Goal: Task Accomplishment & Management: Manage account settings

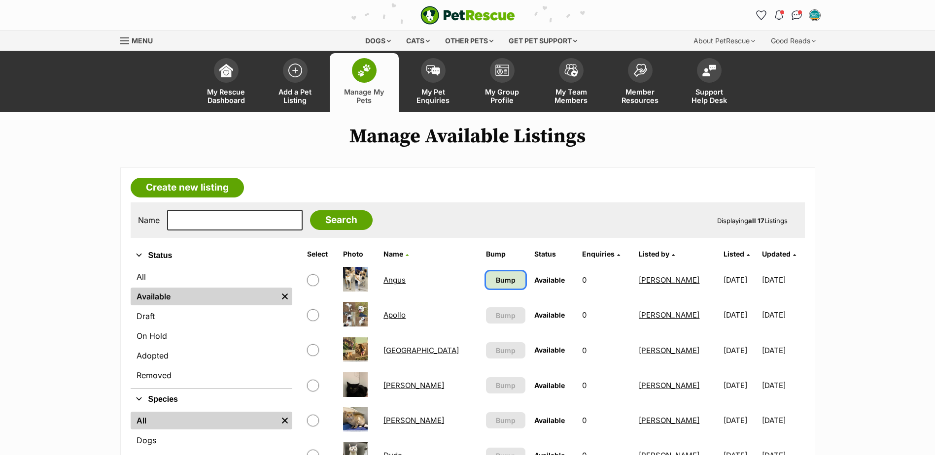
click at [486, 283] on link "Bump" at bounding box center [505, 279] width 39 height 17
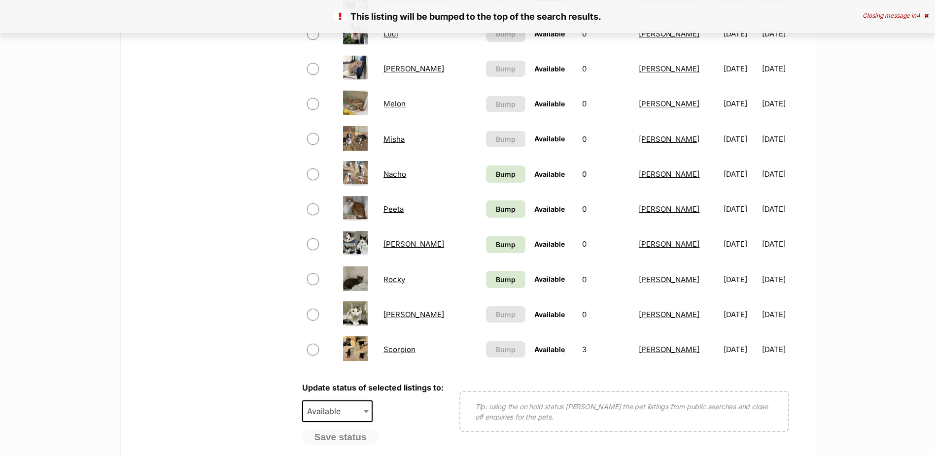
scroll to position [493, 0]
click at [496, 277] on span "Bump" at bounding box center [506, 279] width 20 height 10
click at [486, 250] on link "Bump" at bounding box center [505, 243] width 39 height 17
click at [496, 205] on span "Bump" at bounding box center [506, 208] width 20 height 10
click at [486, 168] on link "Bump" at bounding box center [505, 173] width 39 height 17
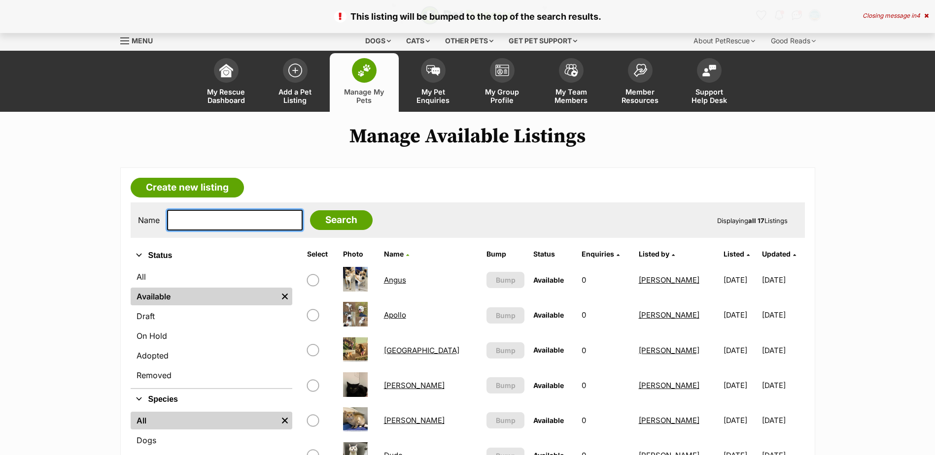
click at [180, 224] on input "text" at bounding box center [234, 220] width 135 height 21
type input "MISHA"
click at [310, 210] on input "Search" at bounding box center [341, 220] width 63 height 20
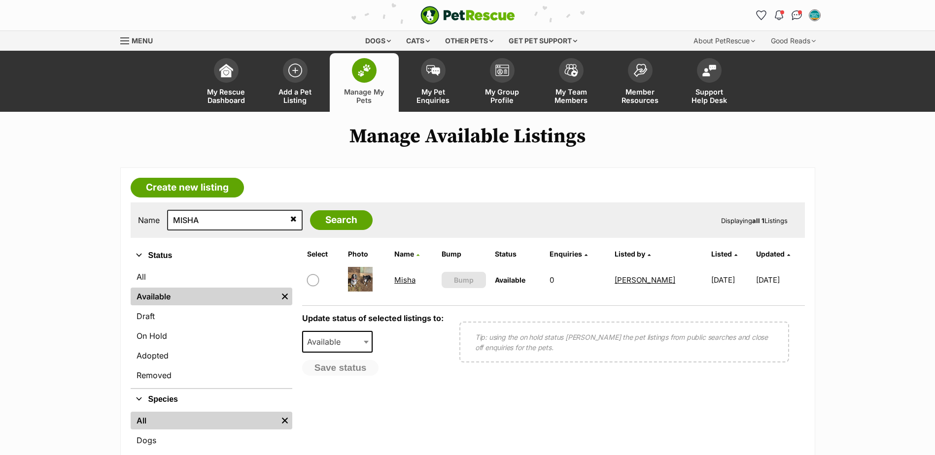
click at [401, 276] on link "Misha" at bounding box center [404, 279] width 21 height 9
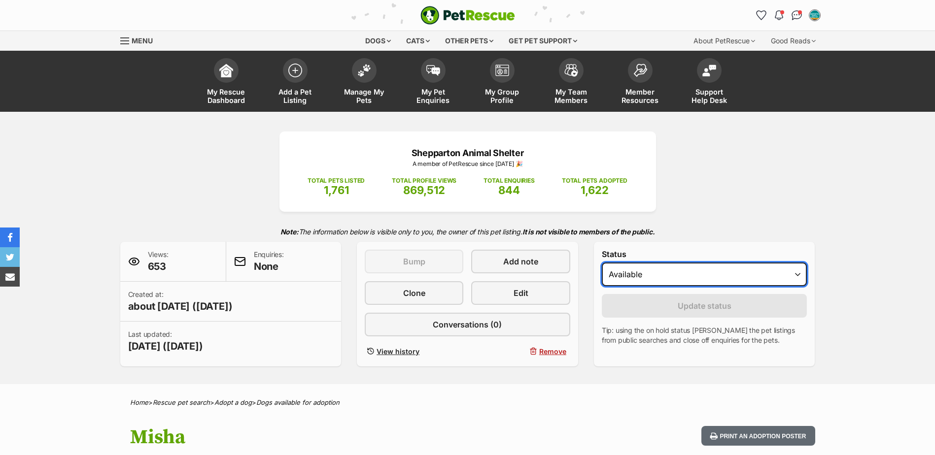
click at [642, 283] on select "Draft Available On hold Adopted" at bounding box center [704, 275] width 205 height 24
select select "rehomed"
click at [602, 263] on select "Draft Available On hold Adopted" at bounding box center [704, 275] width 205 height 24
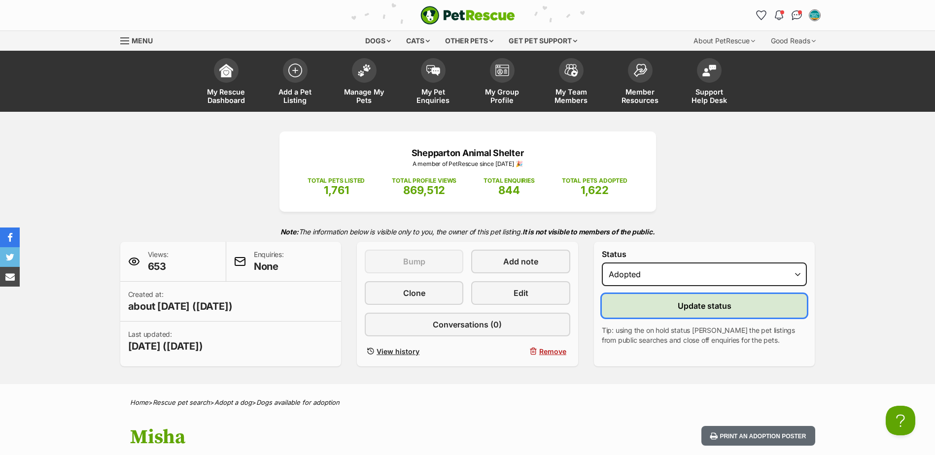
click at [651, 315] on button "Update status" at bounding box center [704, 306] width 205 height 24
